Goal: Task Accomplishment & Management: Manage account settings

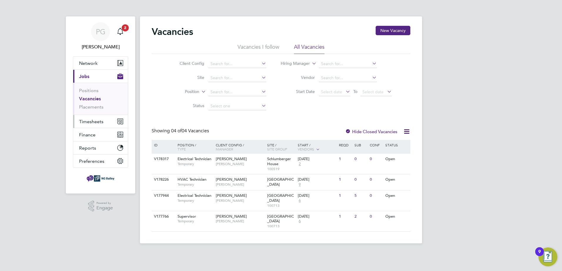
click at [87, 122] on span "Timesheets" at bounding box center [91, 122] width 24 height 6
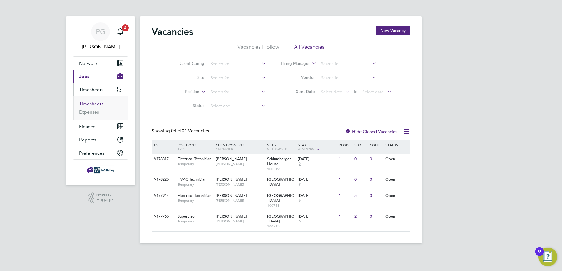
click at [91, 103] on link "Timesheets" at bounding box center [91, 104] width 24 height 6
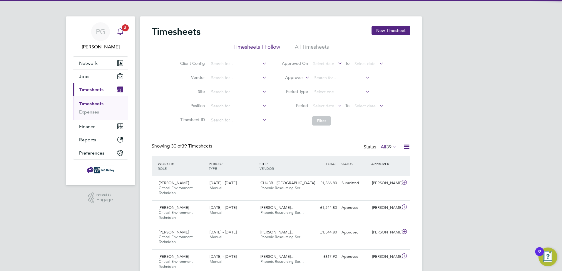
click at [126, 29] on span "2" at bounding box center [125, 27] width 7 height 7
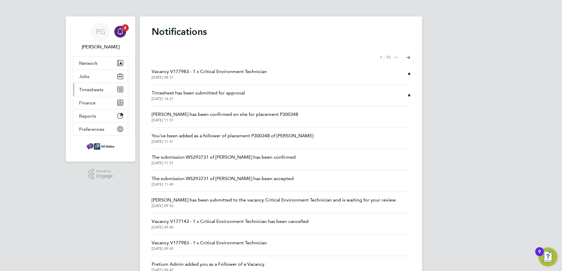
click at [82, 91] on span "Timesheets" at bounding box center [91, 90] width 24 height 6
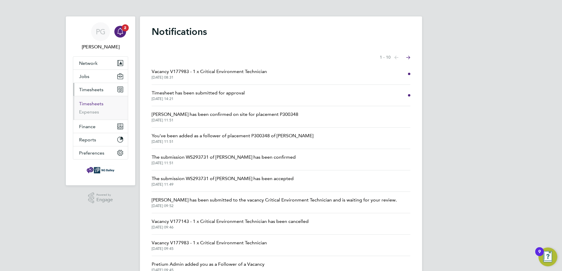
click at [86, 104] on link "Timesheets" at bounding box center [91, 104] width 24 height 6
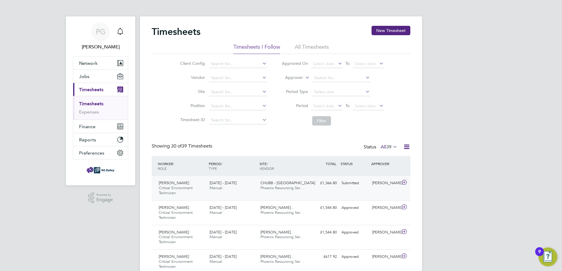
click at [401, 182] on icon at bounding box center [403, 182] width 7 height 5
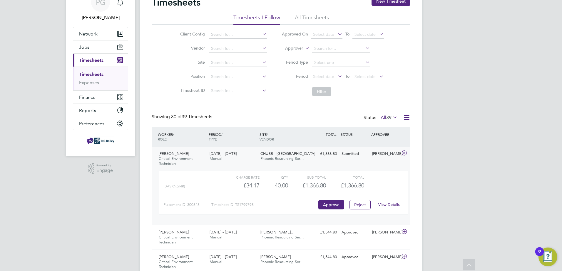
click at [388, 204] on link "View Details" at bounding box center [388, 204] width 21 height 5
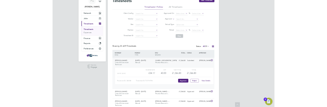
scroll to position [20, 42]
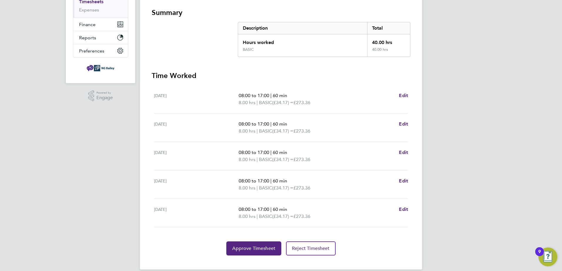
scroll to position [110, 0]
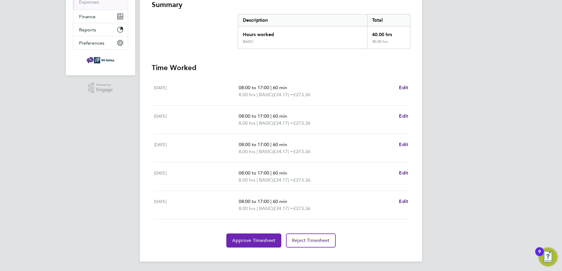
click at [246, 239] on span "Approve Timesheet" at bounding box center [253, 241] width 43 height 6
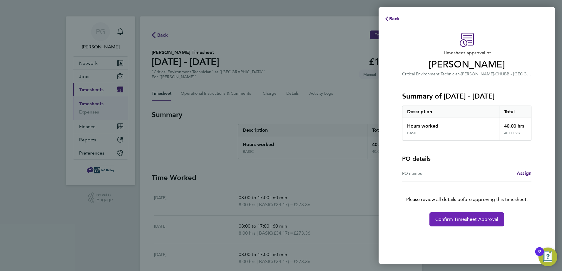
click at [450, 216] on button "Confirm Timesheet Approval" at bounding box center [466, 220] width 75 height 14
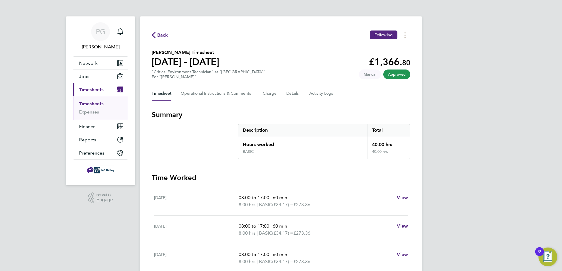
click at [94, 104] on link "Timesheets" at bounding box center [91, 104] width 24 height 6
